Goal: Task Accomplishment & Management: Use online tool/utility

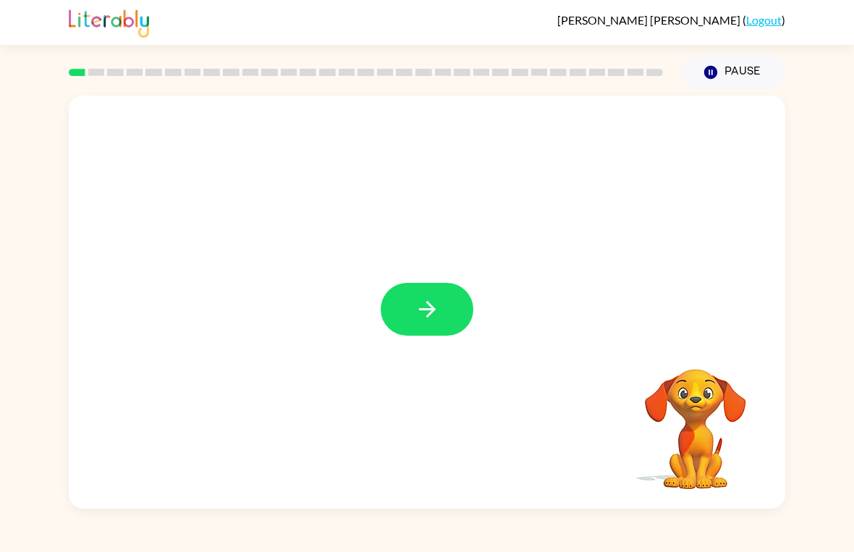
click at [415, 310] on icon "button" at bounding box center [427, 309] width 25 height 25
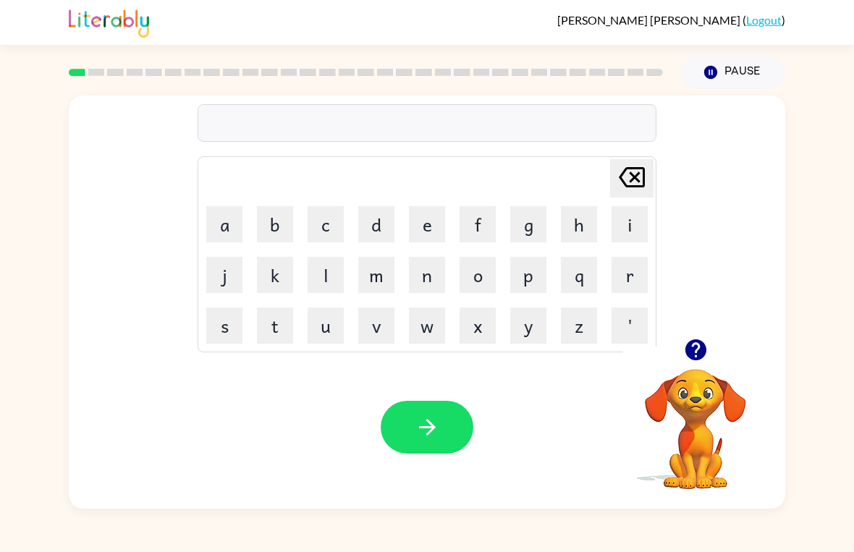
click at [530, 228] on button "g" at bounding box center [528, 224] width 36 height 36
click at [211, 229] on button "a" at bounding box center [224, 224] width 36 height 36
click at [524, 278] on button "p" at bounding box center [528, 275] width 36 height 36
click at [427, 423] on icon "button" at bounding box center [427, 427] width 25 height 25
click at [526, 274] on button "p" at bounding box center [528, 275] width 36 height 36
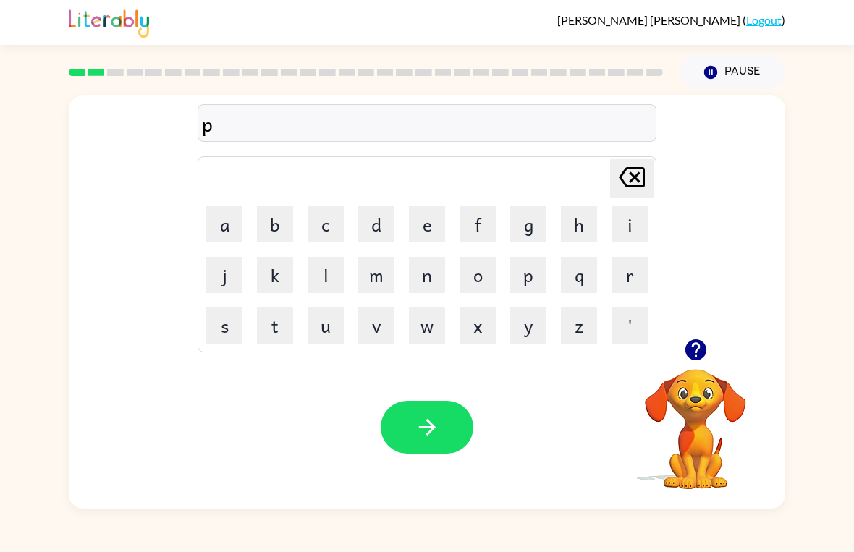
click at [475, 273] on button "o" at bounding box center [477, 275] width 36 height 36
click at [324, 279] on button "l" at bounding box center [325, 275] width 36 height 36
click at [443, 419] on button "button" at bounding box center [427, 427] width 93 height 53
click at [379, 279] on button "m" at bounding box center [376, 275] width 36 height 36
click at [479, 282] on button "o" at bounding box center [477, 275] width 36 height 36
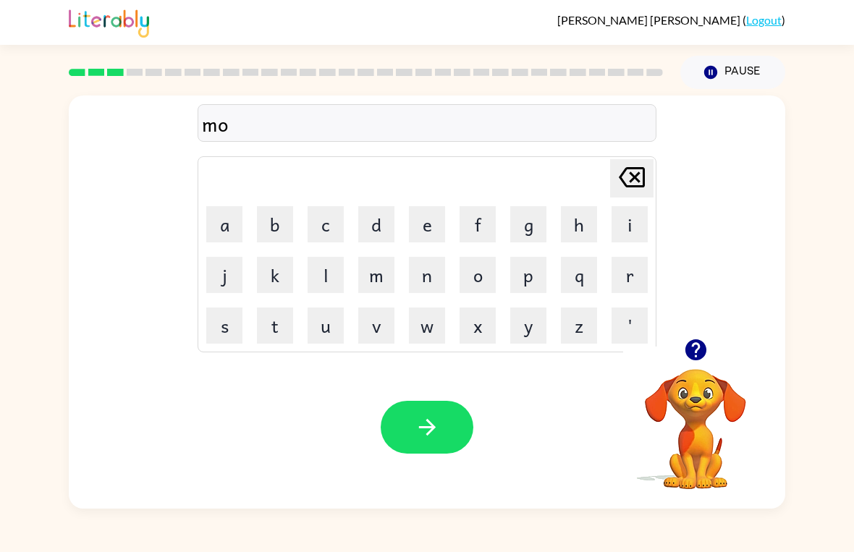
click at [280, 232] on button "b" at bounding box center [275, 224] width 36 height 36
click at [383, 219] on button "d" at bounding box center [376, 224] width 36 height 36
click at [276, 232] on button "b" at bounding box center [275, 224] width 36 height 36
click at [640, 182] on icon "[PERSON_NAME] last character input" at bounding box center [631, 177] width 35 height 35
click at [622, 185] on icon "[PERSON_NAME] last character input" at bounding box center [631, 177] width 35 height 35
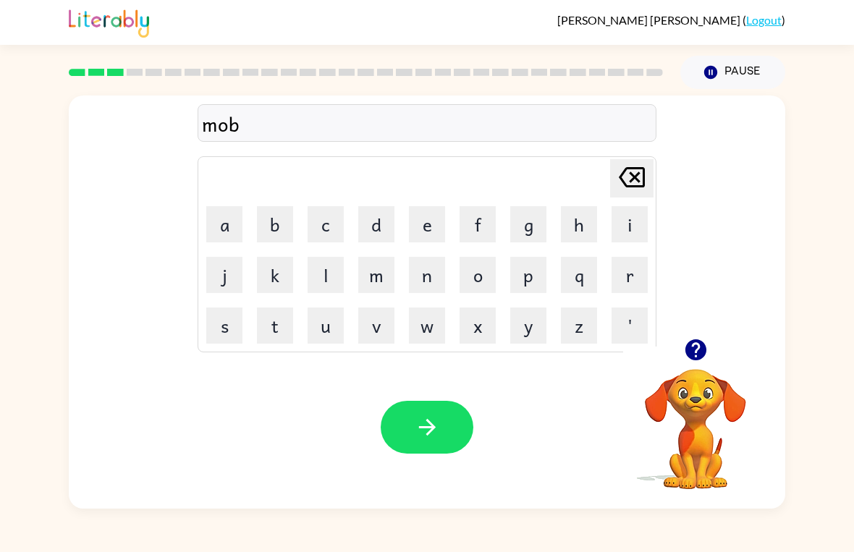
click at [633, 178] on icon at bounding box center [632, 177] width 26 height 20
click at [376, 218] on button "d" at bounding box center [376, 224] width 36 height 36
click at [426, 423] on icon "button" at bounding box center [427, 427] width 25 height 25
click at [330, 223] on button "c" at bounding box center [325, 224] width 36 height 36
click at [634, 279] on button "r" at bounding box center [629, 275] width 36 height 36
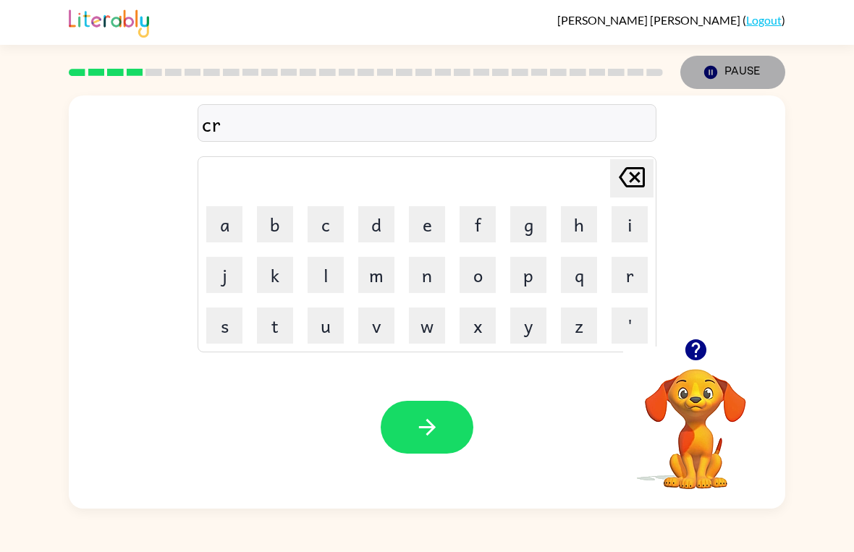
click at [742, 79] on button "Pause Pause" at bounding box center [732, 72] width 105 height 33
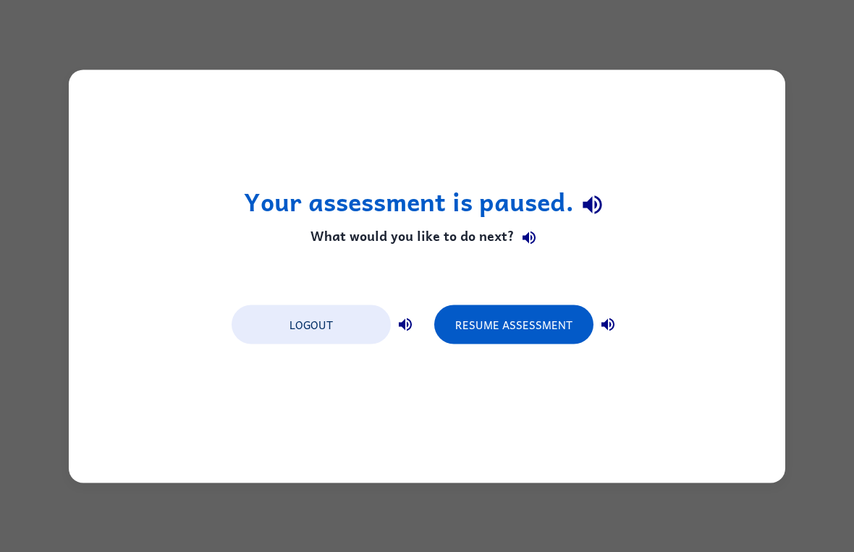
click at [730, 245] on div "Your assessment is paused. What would you like to do next? Logout Resume Assess…" at bounding box center [427, 275] width 716 height 413
click at [836, 77] on div "Your assessment is paused. What would you like to do next? Logout Resume Assess…" at bounding box center [427, 276] width 854 height 552
click at [834, 90] on div "Your assessment is paused. What would you like to do next? Logout Resume Assess…" at bounding box center [427, 276] width 854 height 552
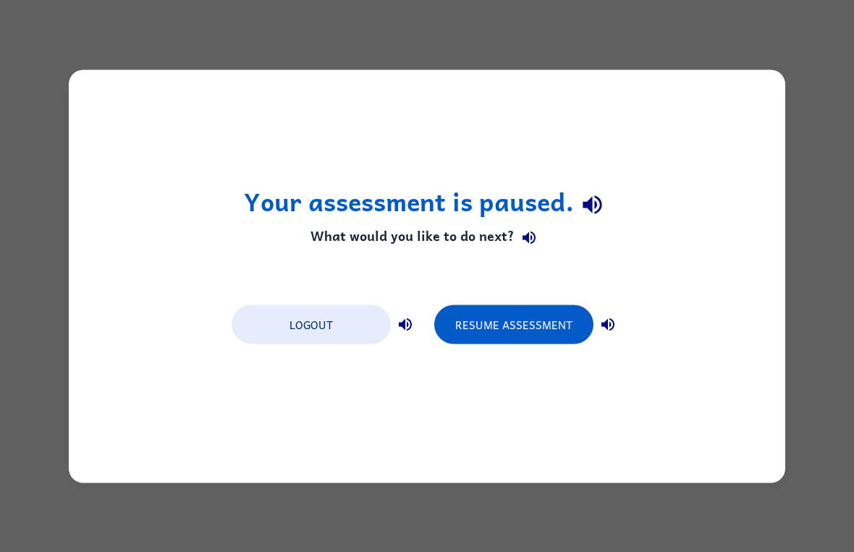
click at [477, 321] on button "Resume Assessment" at bounding box center [513, 324] width 159 height 39
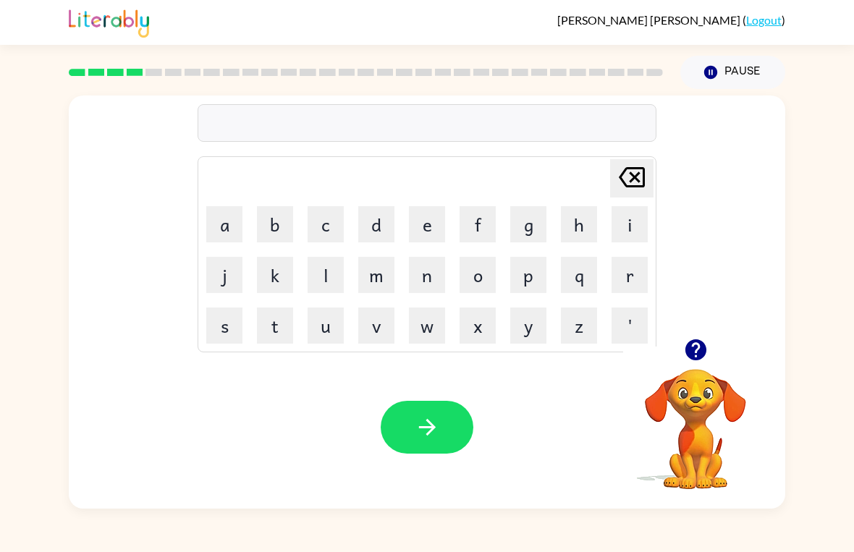
click at [325, 228] on button "c" at bounding box center [325, 224] width 36 height 36
click at [626, 278] on button "r" at bounding box center [629, 275] width 36 height 36
click at [584, 276] on button "q" at bounding box center [579, 275] width 36 height 36
click at [485, 277] on button "o" at bounding box center [477, 275] width 36 height 36
click at [642, 186] on icon at bounding box center [632, 177] width 26 height 20
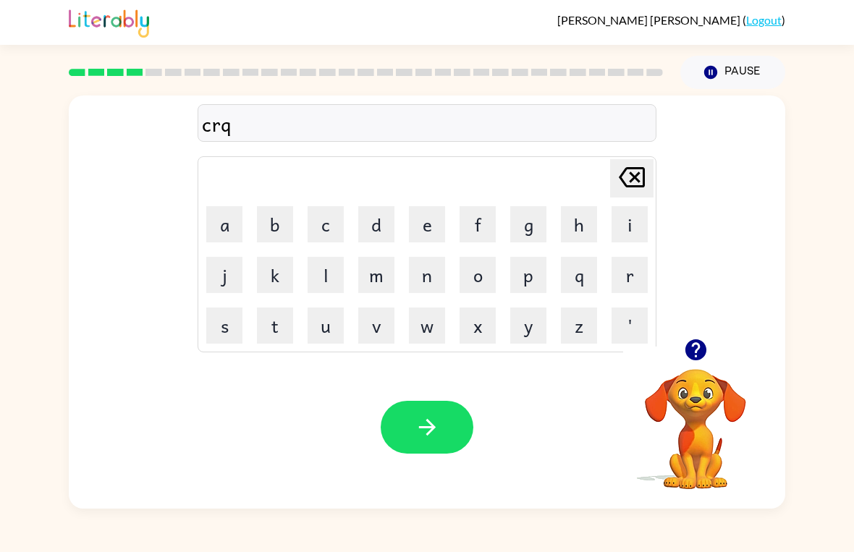
click at [643, 185] on icon at bounding box center [632, 177] width 26 height 20
click at [526, 278] on button "p" at bounding box center [528, 275] width 36 height 36
click at [423, 436] on icon "button" at bounding box center [427, 427] width 25 height 25
click at [330, 275] on button "l" at bounding box center [325, 275] width 36 height 36
click at [629, 224] on button "i" at bounding box center [629, 224] width 36 height 36
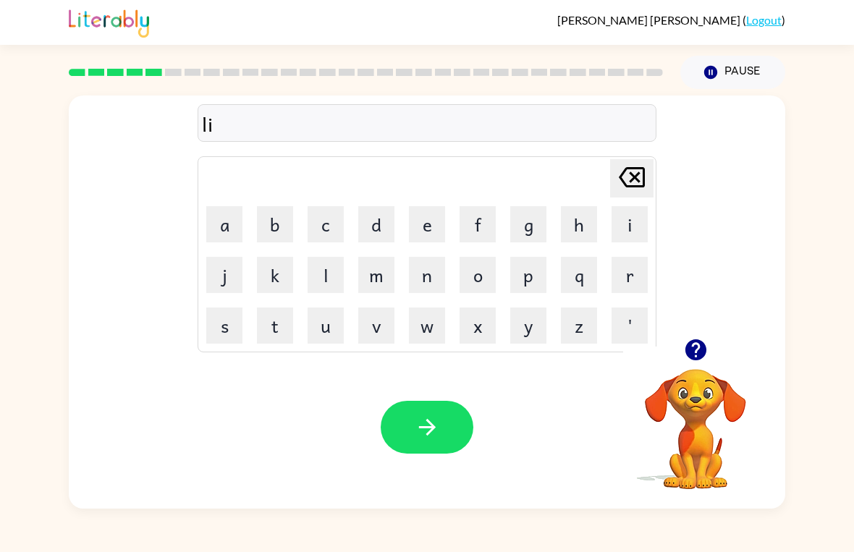
click at [267, 276] on button "k" at bounding box center [275, 275] width 36 height 36
click at [412, 429] on button "button" at bounding box center [427, 427] width 93 height 53
click at [437, 229] on button "e" at bounding box center [427, 224] width 36 height 36
click at [434, 224] on button "e" at bounding box center [427, 224] width 36 height 36
click at [389, 276] on button "m" at bounding box center [376, 275] width 36 height 36
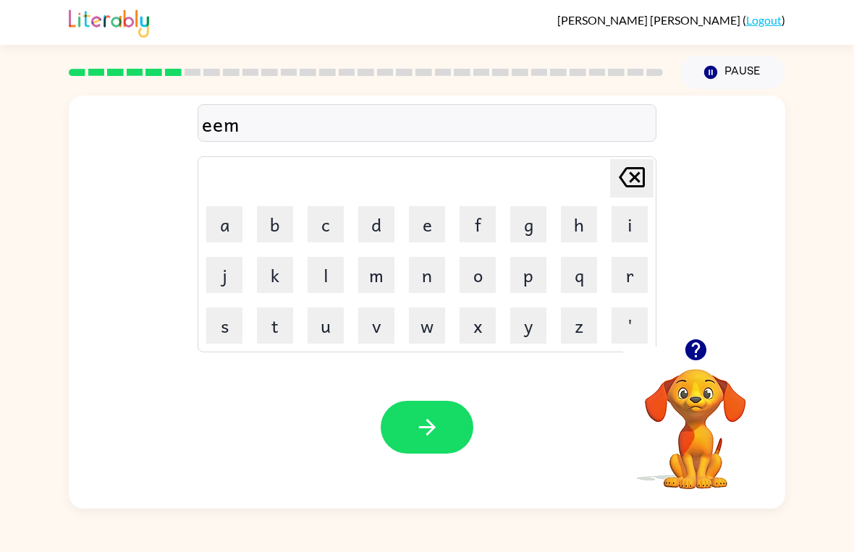
click at [452, 423] on button "button" at bounding box center [427, 427] width 93 height 53
click at [216, 330] on button "s" at bounding box center [224, 325] width 36 height 36
click at [622, 273] on button "r" at bounding box center [629, 275] width 36 height 36
click at [637, 234] on button "i" at bounding box center [629, 224] width 36 height 36
click at [277, 216] on button "b" at bounding box center [275, 224] width 36 height 36
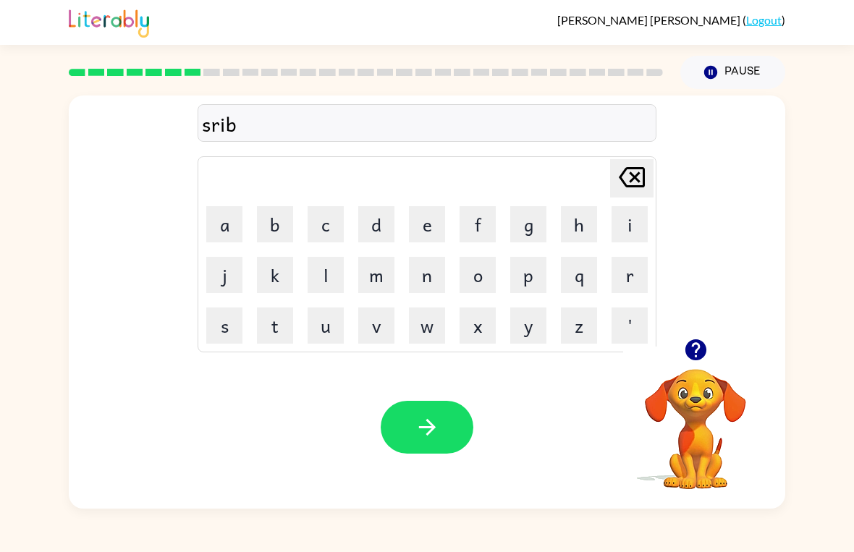
click at [483, 279] on button "o" at bounding box center [477, 275] width 36 height 36
click at [321, 275] on button "l" at bounding box center [325, 275] width 36 height 36
click at [454, 416] on button "button" at bounding box center [427, 427] width 93 height 53
click at [432, 331] on button "w" at bounding box center [427, 325] width 36 height 36
click at [619, 216] on button "i" at bounding box center [629, 224] width 36 height 36
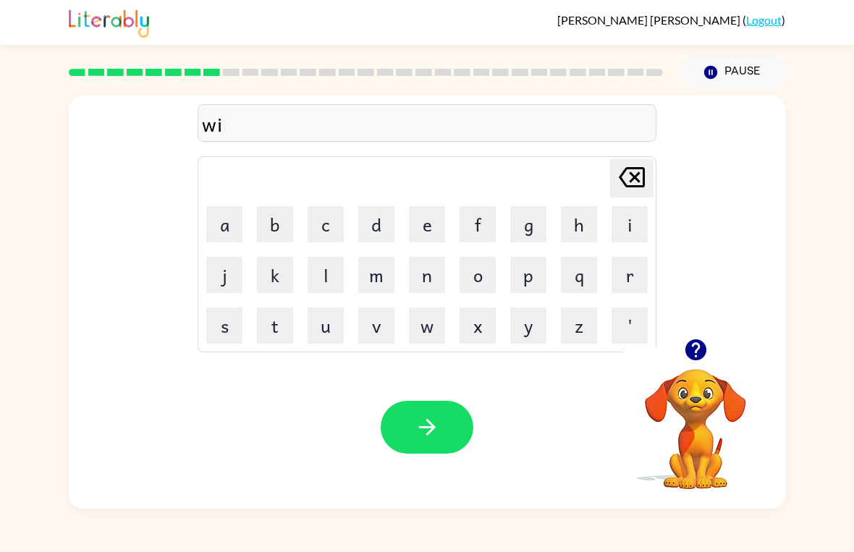
click at [220, 332] on button "s" at bounding box center [224, 325] width 36 height 36
click at [577, 216] on button "h" at bounding box center [579, 224] width 36 height 36
click at [427, 429] on icon "button" at bounding box center [427, 427] width 25 height 25
click at [274, 223] on button "b" at bounding box center [275, 224] width 36 height 36
click at [471, 271] on button "o" at bounding box center [477, 275] width 36 height 36
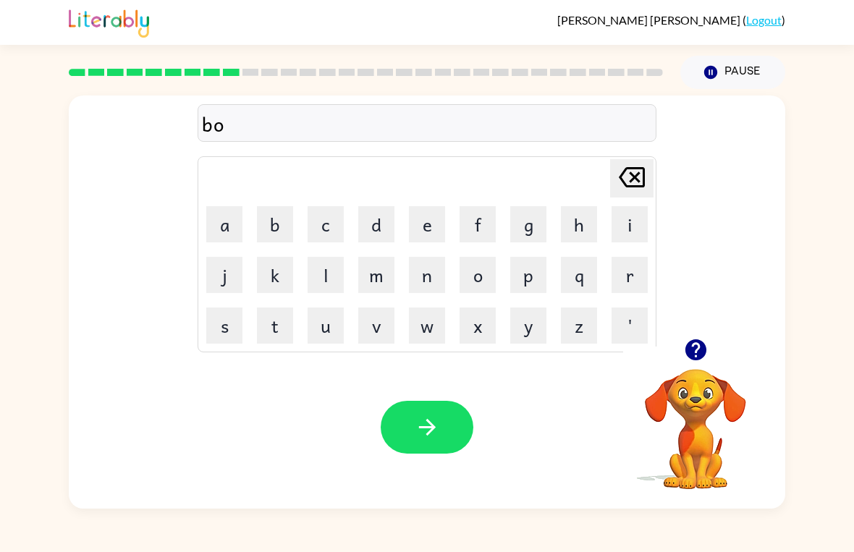
click at [369, 216] on button "d" at bounding box center [376, 224] width 36 height 36
click at [475, 265] on button "o" at bounding box center [477, 275] width 36 height 36
click at [331, 272] on button "l" at bounding box center [325, 275] width 36 height 36
click at [422, 428] on icon "button" at bounding box center [426, 427] width 17 height 17
click at [269, 334] on button "t" at bounding box center [275, 325] width 36 height 36
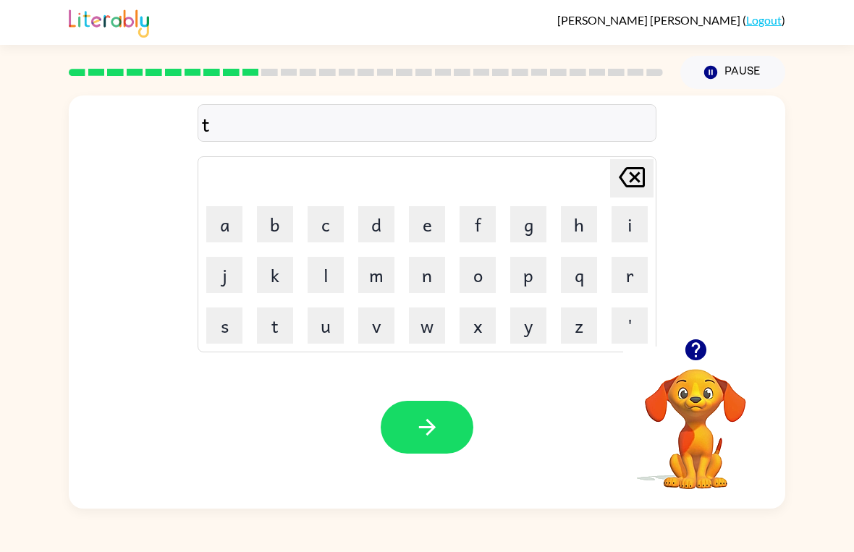
click at [585, 215] on button "h" at bounding box center [579, 224] width 36 height 36
click at [426, 226] on button "e" at bounding box center [427, 224] width 36 height 36
click at [634, 220] on button "i" at bounding box center [629, 224] width 36 height 36
click at [431, 279] on button "n" at bounding box center [427, 275] width 36 height 36
click at [529, 224] on button "g" at bounding box center [528, 224] width 36 height 36
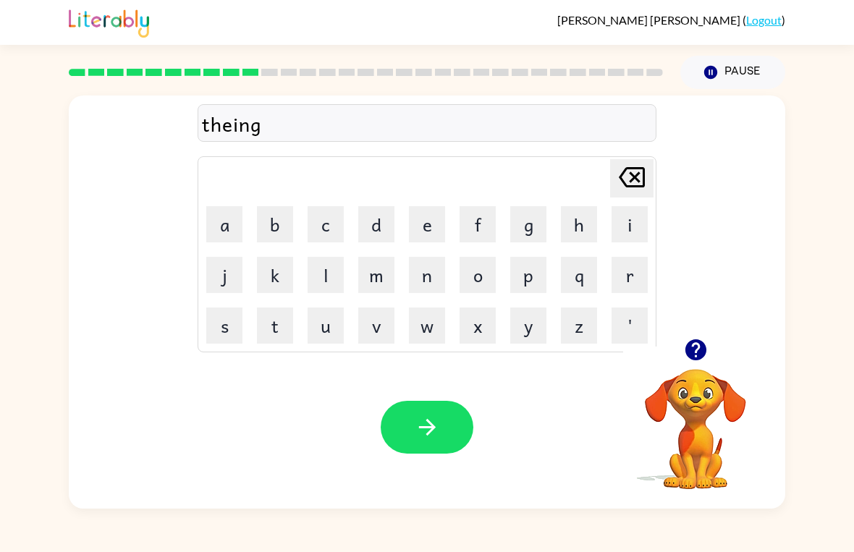
click at [440, 427] on button "button" at bounding box center [427, 427] width 93 height 53
click at [224, 331] on button "s" at bounding box center [224, 325] width 36 height 36
click at [467, 271] on button "o" at bounding box center [477, 275] width 36 height 36
click at [370, 276] on button "m" at bounding box center [376, 275] width 36 height 36
click at [468, 281] on button "o" at bounding box center [477, 275] width 36 height 36
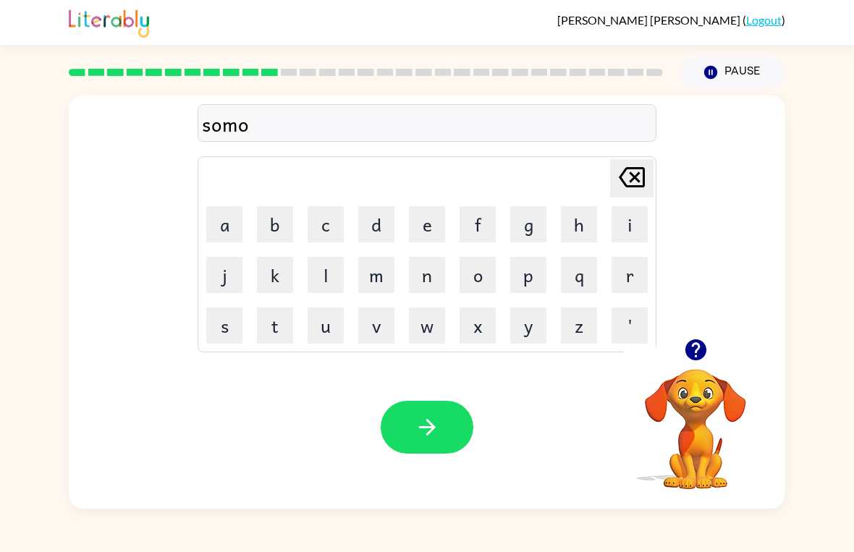
click at [328, 228] on button "c" at bounding box center [325, 224] width 36 height 36
click at [399, 432] on button "button" at bounding box center [427, 427] width 93 height 53
click at [373, 275] on button "m" at bounding box center [376, 275] width 36 height 36
click at [208, 335] on button "s" at bounding box center [224, 325] width 36 height 36
click at [220, 231] on button "a" at bounding box center [224, 224] width 36 height 36
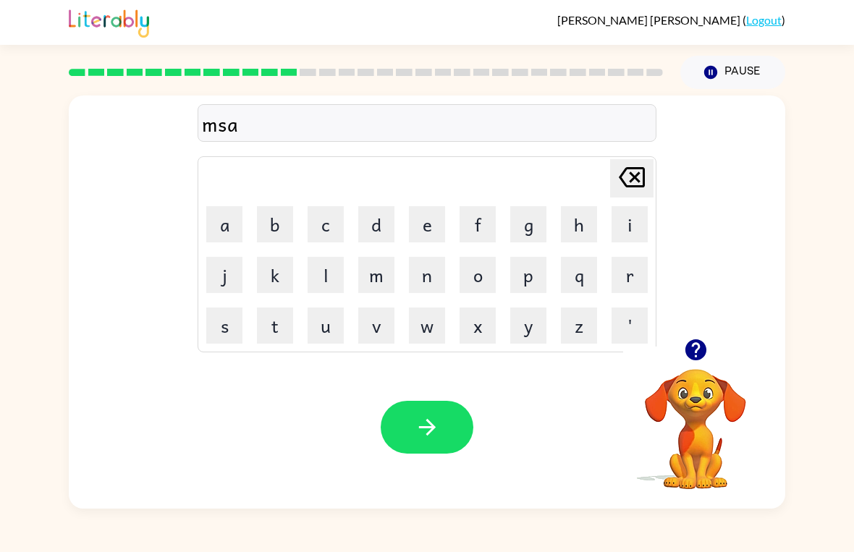
click at [324, 228] on button "c" at bounding box center [325, 224] width 36 height 36
click at [420, 437] on icon "button" at bounding box center [427, 427] width 25 height 25
click at [572, 221] on button "h" at bounding box center [579, 224] width 36 height 36
click at [473, 285] on button "o" at bounding box center [477, 275] width 36 height 36
click at [522, 276] on button "p" at bounding box center [528, 275] width 36 height 36
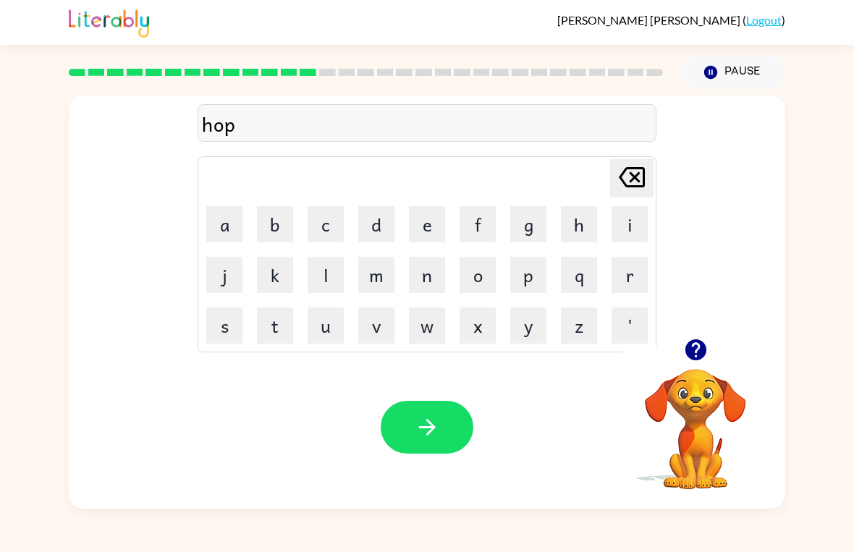
click at [637, 222] on button "i" at bounding box center [629, 224] width 36 height 36
click at [219, 325] on button "s" at bounding box center [224, 325] width 36 height 36
click at [443, 417] on button "button" at bounding box center [427, 427] width 93 height 53
click at [217, 343] on button "s" at bounding box center [224, 325] width 36 height 36
click at [471, 282] on button "o" at bounding box center [477, 275] width 36 height 36
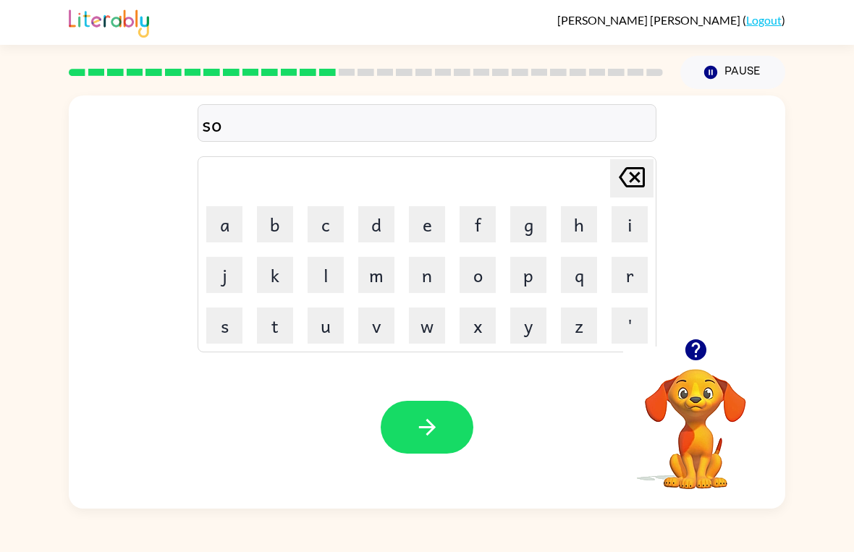
click at [464, 271] on button "o" at bounding box center [477, 275] width 36 height 36
click at [268, 229] on button "b" at bounding box center [275, 224] width 36 height 36
click at [630, 210] on button "i" at bounding box center [629, 224] width 36 height 36
click at [258, 334] on button "t" at bounding box center [275, 325] width 36 height 36
click at [420, 428] on icon "button" at bounding box center [426, 427] width 17 height 17
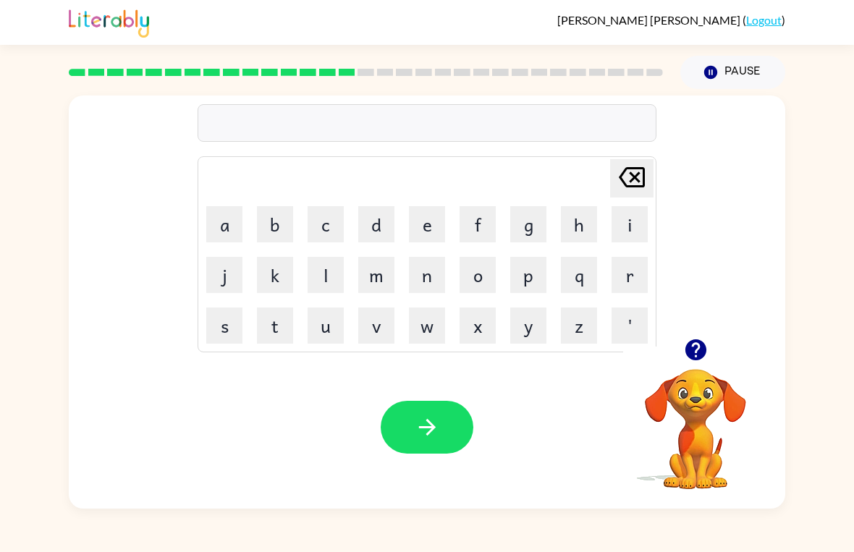
click at [474, 261] on button "o" at bounding box center [477, 275] width 36 height 36
click at [637, 284] on button "r" at bounding box center [629, 275] width 36 height 36
click at [428, 441] on button "button" at bounding box center [427, 427] width 93 height 53
click at [616, 232] on button "i" at bounding box center [629, 224] width 36 height 36
click at [621, 175] on icon at bounding box center [632, 177] width 26 height 20
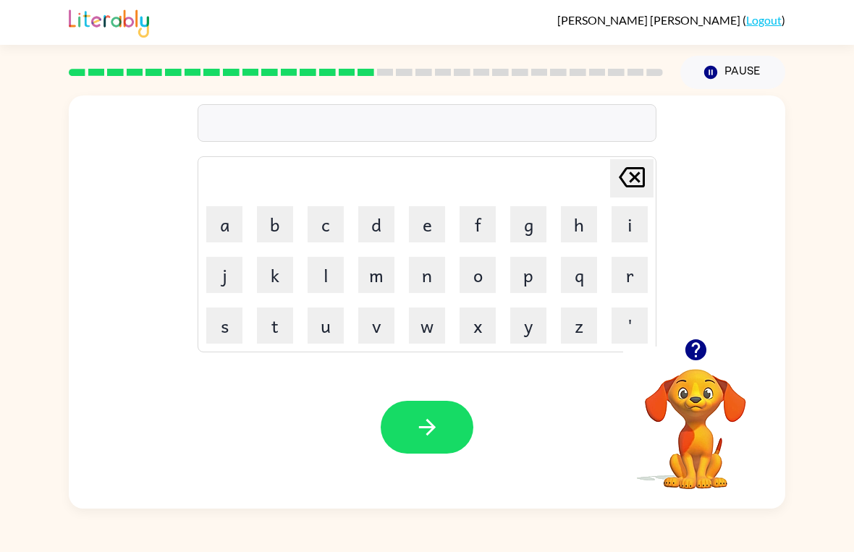
click at [329, 269] on button "l" at bounding box center [325, 275] width 36 height 36
click at [632, 213] on button "i" at bounding box center [629, 224] width 36 height 36
click at [284, 331] on button "t" at bounding box center [275, 325] width 36 height 36
click at [437, 428] on icon "button" at bounding box center [427, 427] width 25 height 25
click at [218, 324] on button "s" at bounding box center [224, 325] width 36 height 36
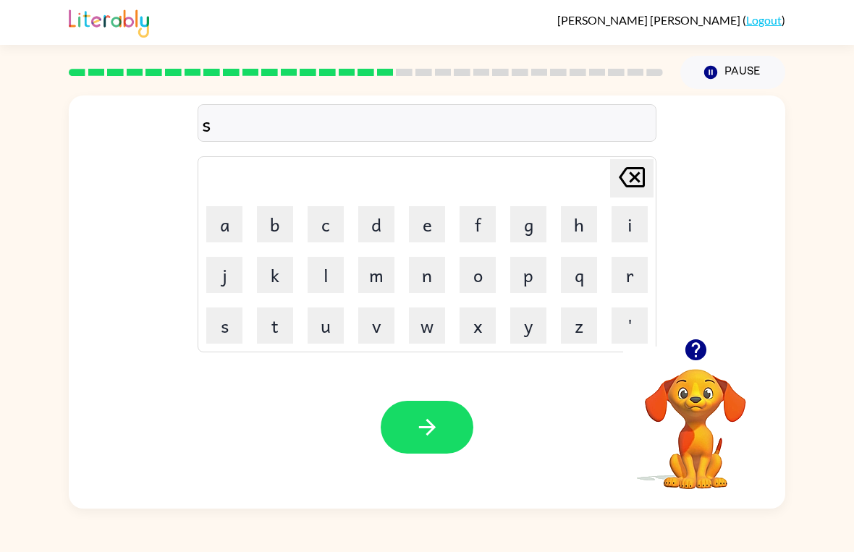
click at [481, 282] on button "o" at bounding box center [477, 275] width 36 height 36
click at [214, 339] on button "s" at bounding box center [224, 325] width 36 height 36
click at [612, 184] on button "[PERSON_NAME] last character input" at bounding box center [631, 178] width 43 height 38
click at [624, 180] on icon "[PERSON_NAME] last character input" at bounding box center [631, 177] width 35 height 35
click at [480, 277] on button "o" at bounding box center [477, 275] width 36 height 36
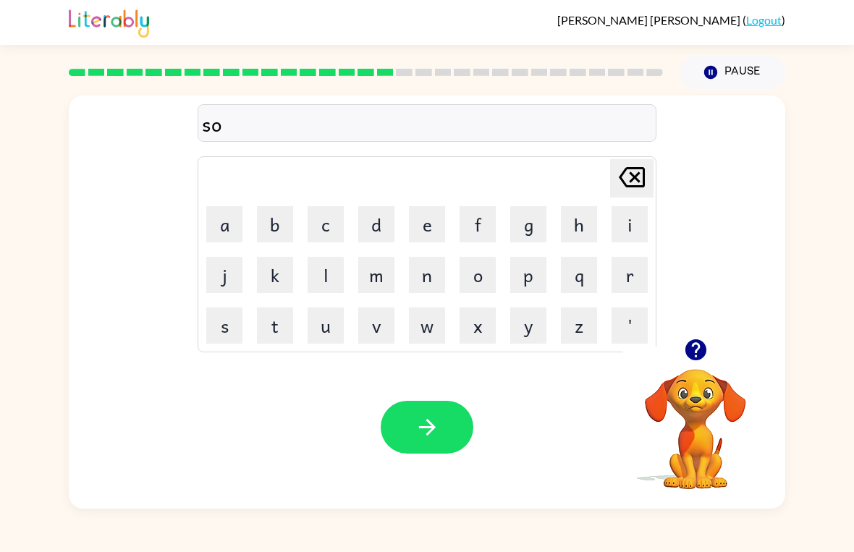
click at [626, 226] on button "i" at bounding box center [629, 224] width 36 height 36
click at [218, 337] on button "s" at bounding box center [224, 325] width 36 height 36
click at [651, 186] on button "[PERSON_NAME] last character input" at bounding box center [631, 178] width 43 height 38
click at [253, 336] on td "t" at bounding box center [274, 325] width 49 height 49
click at [264, 331] on button "t" at bounding box center [275, 325] width 36 height 36
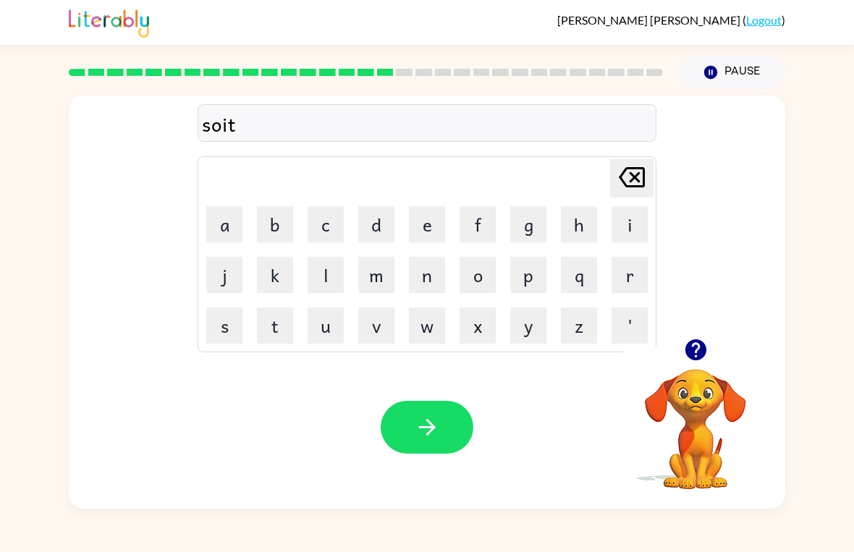
click at [570, 222] on button "h" at bounding box center [579, 224] width 36 height 36
click at [444, 429] on button "button" at bounding box center [427, 427] width 93 height 53
click at [227, 331] on button "s" at bounding box center [224, 325] width 36 height 36
click at [577, 222] on button "h" at bounding box center [579, 224] width 36 height 36
click at [626, 270] on button "r" at bounding box center [629, 275] width 36 height 36
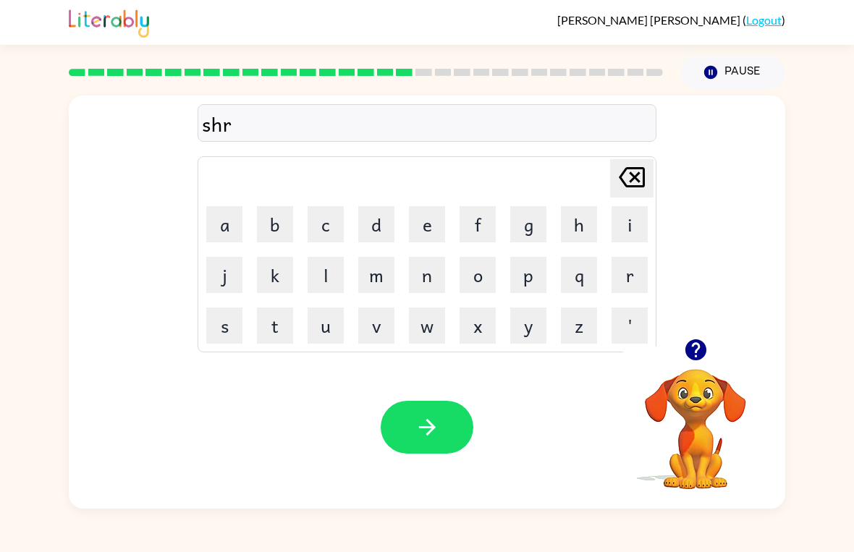
click at [623, 221] on button "i" at bounding box center [629, 224] width 36 height 36
click at [276, 320] on button "t" at bounding box center [275, 325] width 36 height 36
click at [428, 425] on icon "button" at bounding box center [427, 427] width 25 height 25
click at [213, 277] on button "j" at bounding box center [224, 275] width 36 height 36
click at [481, 282] on button "o" at bounding box center [477, 275] width 36 height 36
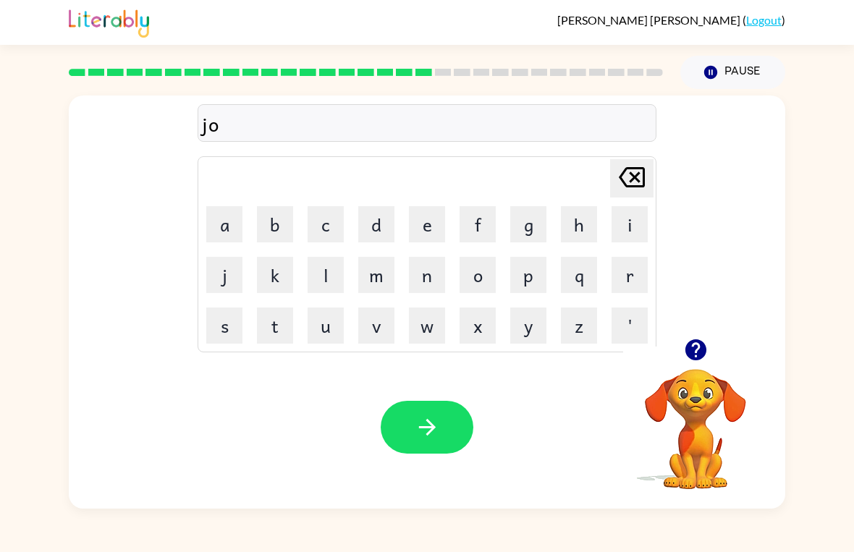
click at [269, 222] on button "b" at bounding box center [275, 224] width 36 height 36
click at [422, 410] on button "button" at bounding box center [427, 427] width 93 height 53
click at [472, 214] on button "f" at bounding box center [477, 224] width 36 height 36
click at [472, 279] on button "o" at bounding box center [477, 275] width 36 height 36
click at [472, 331] on button "x" at bounding box center [477, 325] width 36 height 36
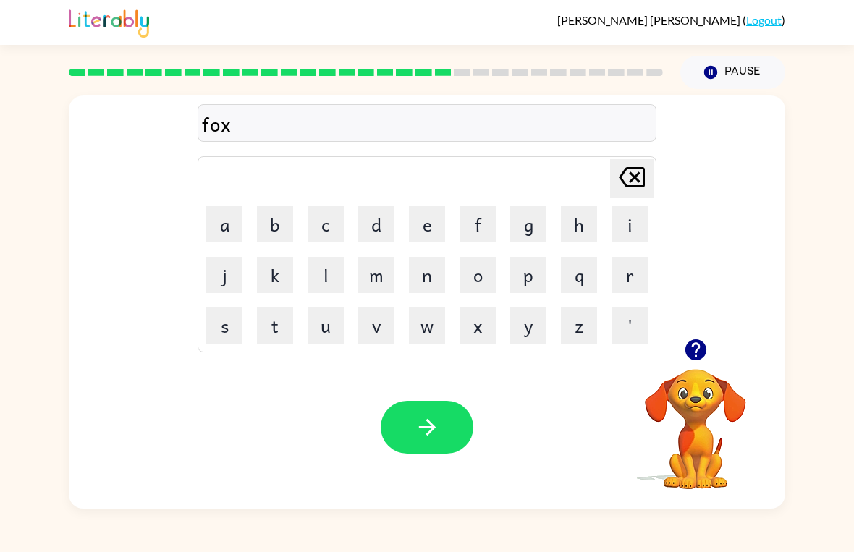
click at [225, 333] on button "s" at bounding box center [224, 325] width 36 height 36
click at [407, 450] on button "button" at bounding box center [427, 427] width 93 height 53
click at [752, 69] on button "Pause Pause" at bounding box center [732, 72] width 105 height 33
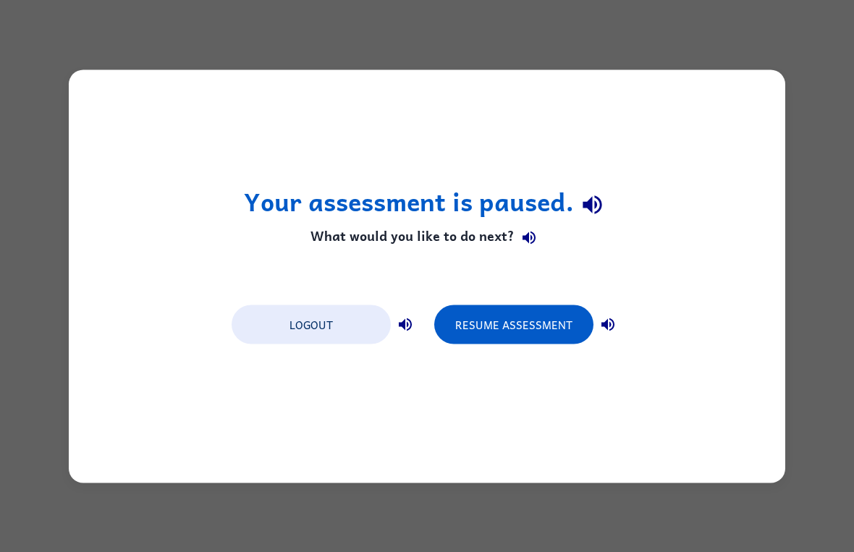
click at [564, 324] on button "Resume Assessment" at bounding box center [513, 324] width 159 height 39
click at [558, 320] on button "Resume Assessment" at bounding box center [513, 324] width 159 height 39
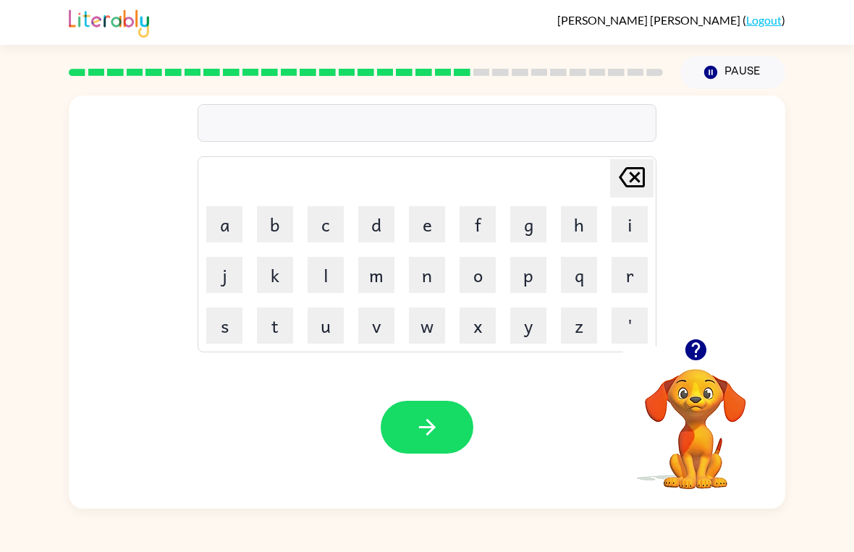
click at [381, 222] on button "d" at bounding box center [376, 224] width 36 height 36
click at [623, 229] on button "i" at bounding box center [629, 224] width 36 height 36
click at [480, 224] on button "f" at bounding box center [477, 224] width 36 height 36
click at [404, 425] on button "button" at bounding box center [427, 427] width 93 height 53
click at [618, 274] on button "r" at bounding box center [629, 275] width 36 height 36
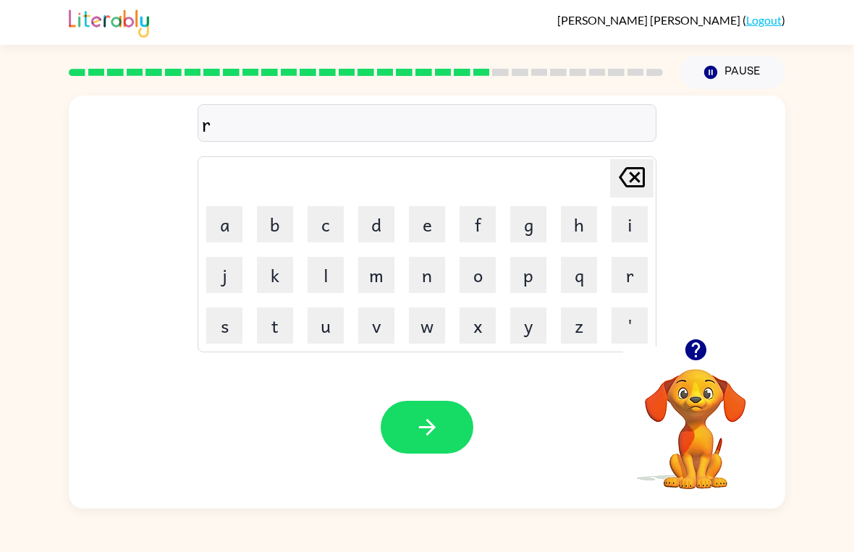
click at [478, 286] on button "o" at bounding box center [477, 275] width 36 height 36
click at [370, 218] on button "d" at bounding box center [376, 224] width 36 height 36
click at [428, 331] on button "w" at bounding box center [427, 325] width 36 height 36
click at [629, 224] on button "i" at bounding box center [629, 224] width 36 height 36
click at [432, 228] on button "e" at bounding box center [427, 224] width 36 height 36
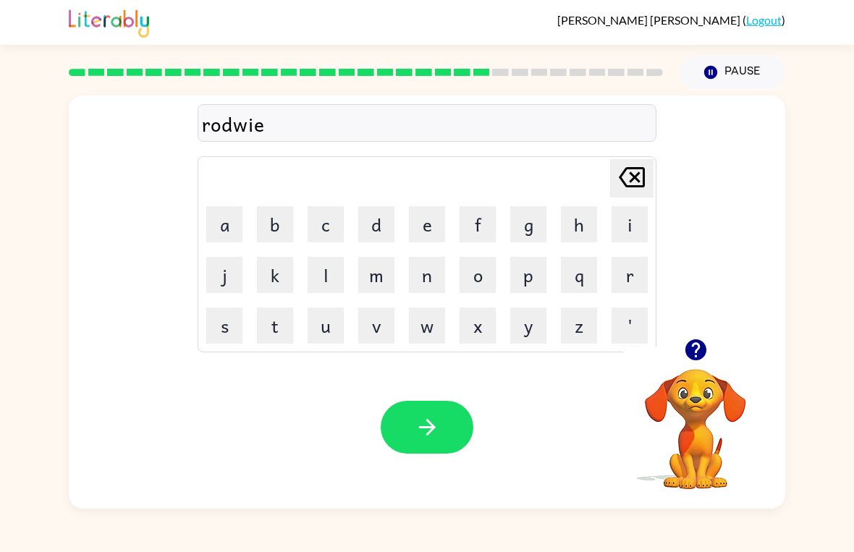
click at [419, 449] on button "button" at bounding box center [427, 427] width 93 height 53
click at [225, 335] on button "s" at bounding box center [224, 325] width 36 height 36
click at [584, 212] on button "h" at bounding box center [579, 224] width 36 height 36
click at [617, 224] on button "i" at bounding box center [629, 224] width 36 height 36
click at [477, 224] on button "f" at bounding box center [477, 224] width 36 height 36
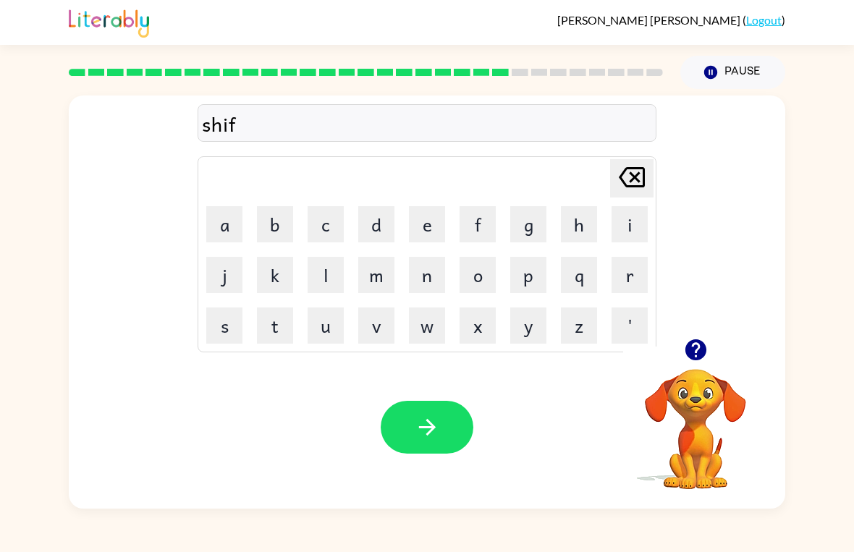
click at [635, 270] on button "r" at bounding box center [629, 275] width 36 height 36
click at [437, 425] on icon "button" at bounding box center [427, 427] width 25 height 25
click at [581, 217] on button "h" at bounding box center [579, 224] width 36 height 36
click at [628, 178] on icon "[PERSON_NAME] last character input" at bounding box center [631, 177] width 35 height 35
click at [224, 336] on button "s" at bounding box center [224, 325] width 36 height 36
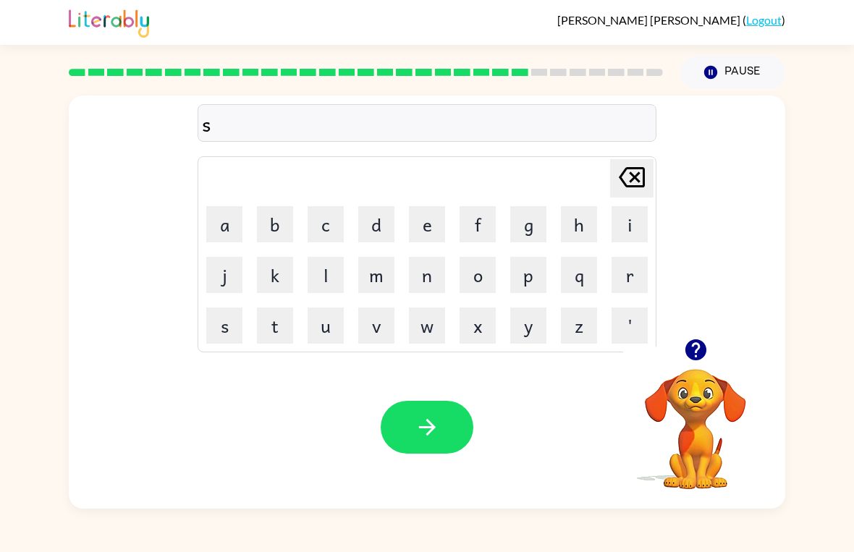
click at [577, 216] on button "h" at bounding box center [579, 224] width 36 height 36
click at [229, 220] on button "a" at bounding box center [224, 224] width 36 height 36
click at [481, 220] on button "f" at bounding box center [477, 224] width 36 height 36
click at [437, 431] on icon "button" at bounding box center [427, 427] width 25 height 25
click at [216, 325] on button "s" at bounding box center [224, 325] width 36 height 36
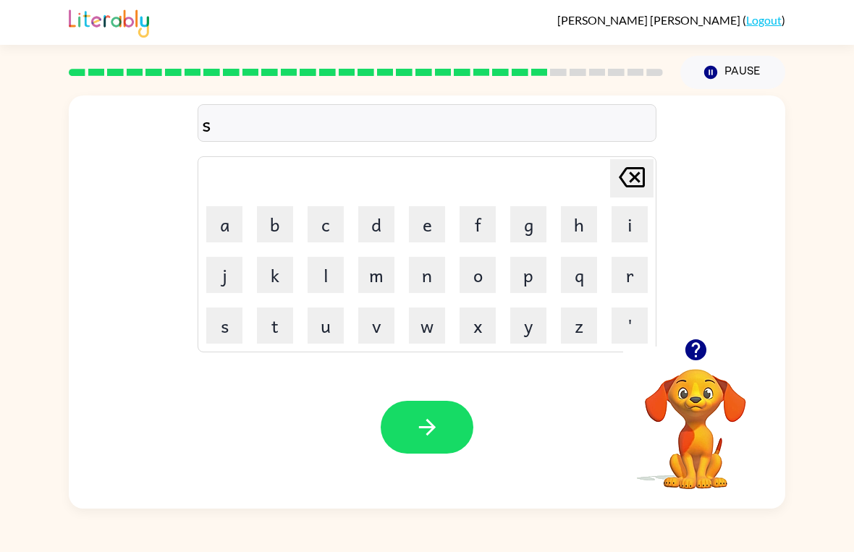
click at [334, 332] on button "u" at bounding box center [325, 325] width 36 height 36
click at [428, 284] on button "n" at bounding box center [427, 275] width 36 height 36
click at [328, 276] on button "l" at bounding box center [325, 275] width 36 height 36
click at [634, 220] on button "i" at bounding box center [629, 224] width 36 height 36
click at [283, 323] on button "t" at bounding box center [275, 325] width 36 height 36
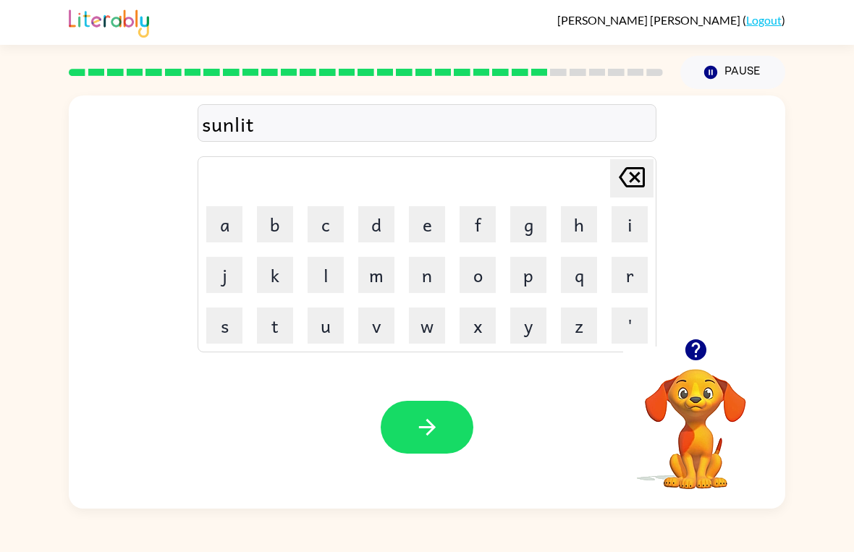
click at [432, 436] on icon "button" at bounding box center [427, 427] width 25 height 25
click at [637, 278] on button "r" at bounding box center [629, 275] width 36 height 36
click at [211, 220] on button "a" at bounding box center [224, 224] width 36 height 36
click at [325, 235] on button "c" at bounding box center [325, 224] width 36 height 36
click at [448, 431] on button "button" at bounding box center [427, 427] width 93 height 53
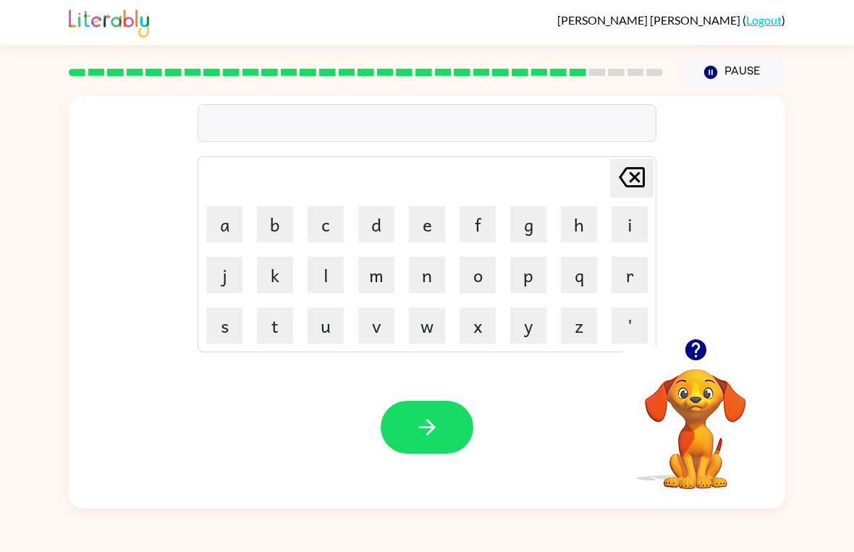
click at [271, 224] on button "b" at bounding box center [275, 224] width 36 height 36
click at [420, 228] on button "e" at bounding box center [427, 224] width 36 height 36
click at [426, 228] on button "e" at bounding box center [427, 224] width 36 height 36
click at [436, 430] on icon "button" at bounding box center [427, 427] width 25 height 25
click at [372, 283] on button "m" at bounding box center [376, 275] width 36 height 36
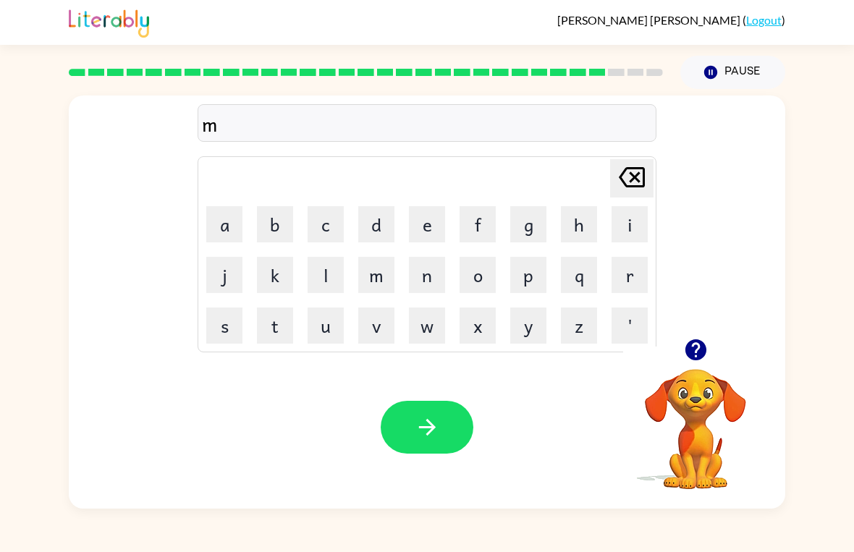
click at [218, 228] on button "a" at bounding box center [224, 224] width 36 height 36
click at [273, 336] on button "t" at bounding box center [275, 325] width 36 height 36
click at [443, 430] on button "button" at bounding box center [427, 427] width 93 height 53
click at [215, 336] on button "s" at bounding box center [224, 325] width 36 height 36
click at [626, 227] on button "i" at bounding box center [629, 224] width 36 height 36
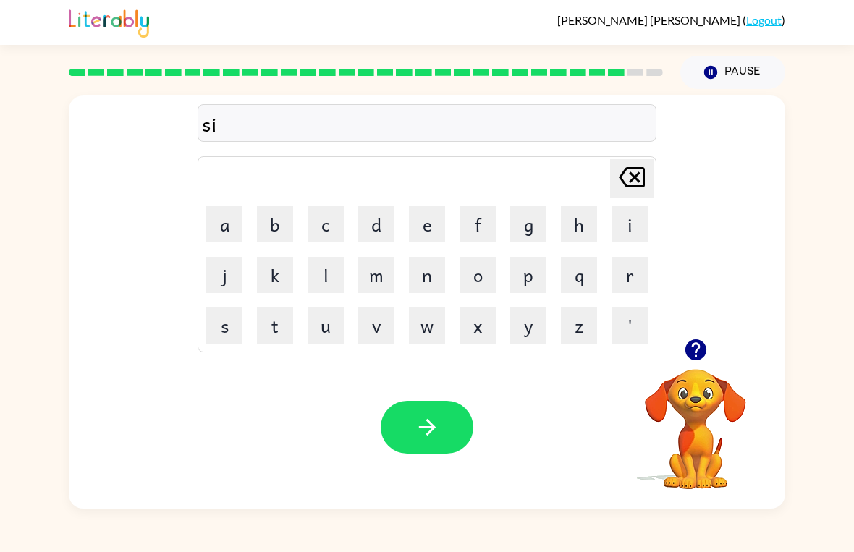
click at [323, 283] on button "l" at bounding box center [325, 275] width 36 height 36
click at [264, 281] on button "k" at bounding box center [275, 275] width 36 height 36
click at [425, 431] on icon "button" at bounding box center [427, 427] width 25 height 25
click at [619, 276] on button "r" at bounding box center [629, 275] width 36 height 36
click at [477, 276] on button "o" at bounding box center [477, 275] width 36 height 36
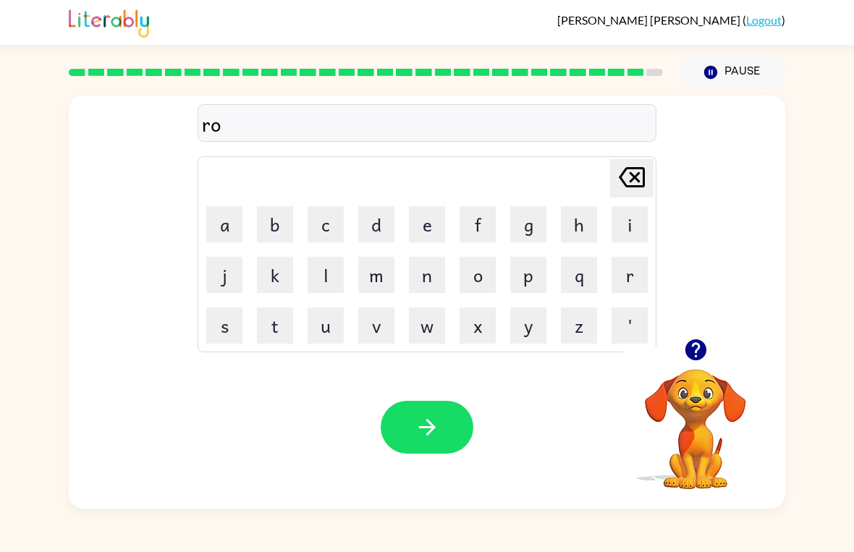
click at [476, 276] on button "o" at bounding box center [477, 275] width 36 height 36
click at [324, 285] on button "l" at bounding box center [325, 275] width 36 height 36
click at [418, 426] on icon "button" at bounding box center [427, 427] width 25 height 25
